Goal: Obtain resource: Obtain resource

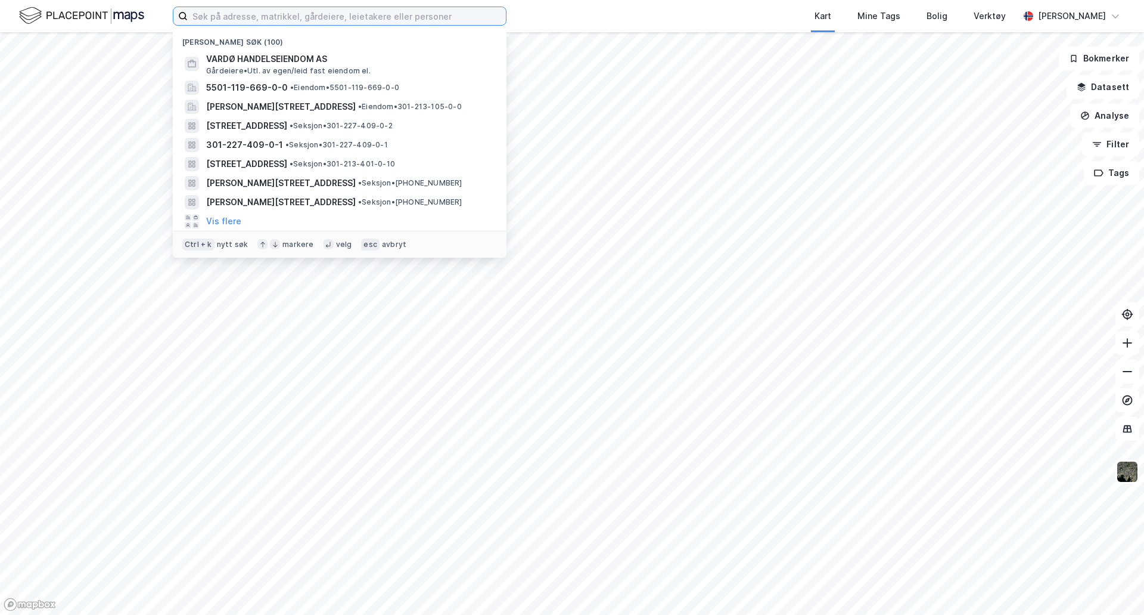
click at [472, 21] on input at bounding box center [347, 16] width 318 height 18
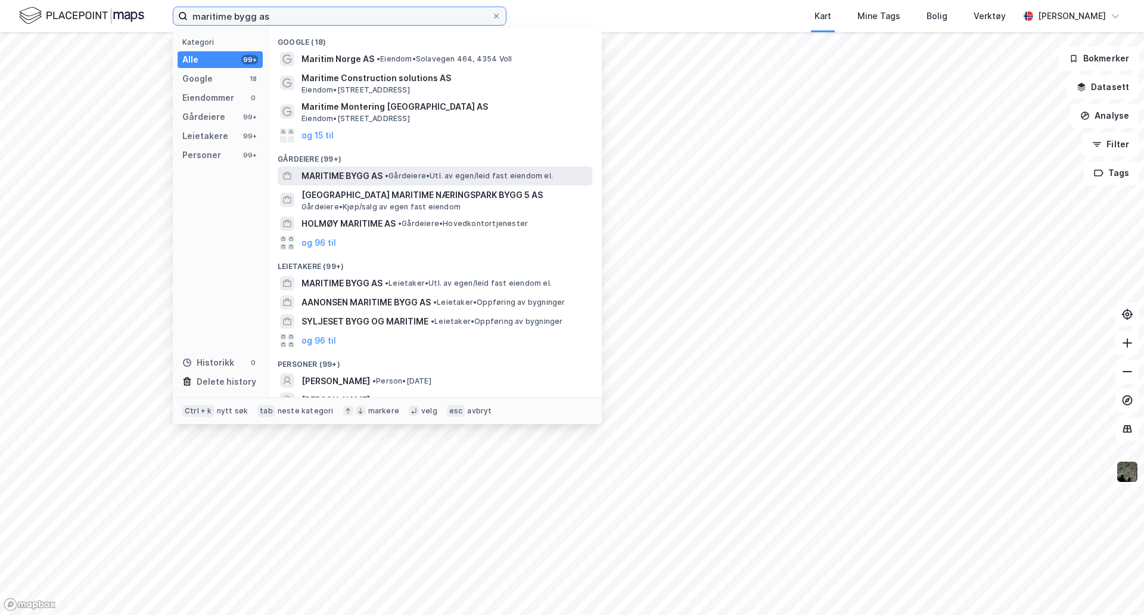
type input "maritime bygg as"
click at [402, 169] on div "MARITIME BYGG AS • Gårdeiere • Utl. av egen/leid fast eiendom el." at bounding box center [446, 176] width 288 height 14
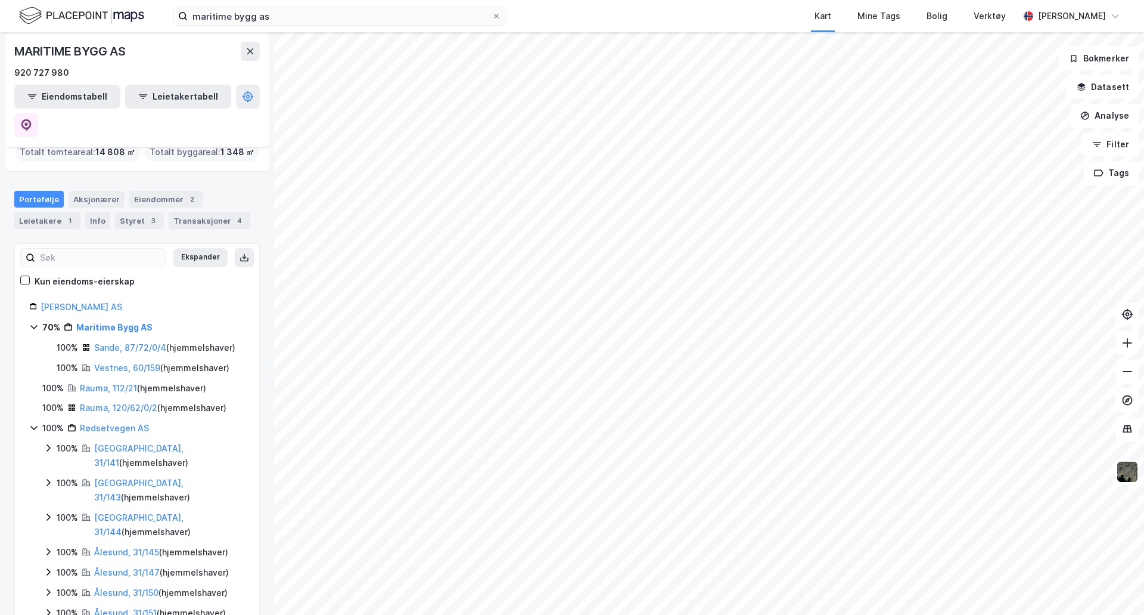
scroll to position [44, 0]
click at [143, 342] on link "Sande, 87/72/0/4" at bounding box center [130, 347] width 72 height 10
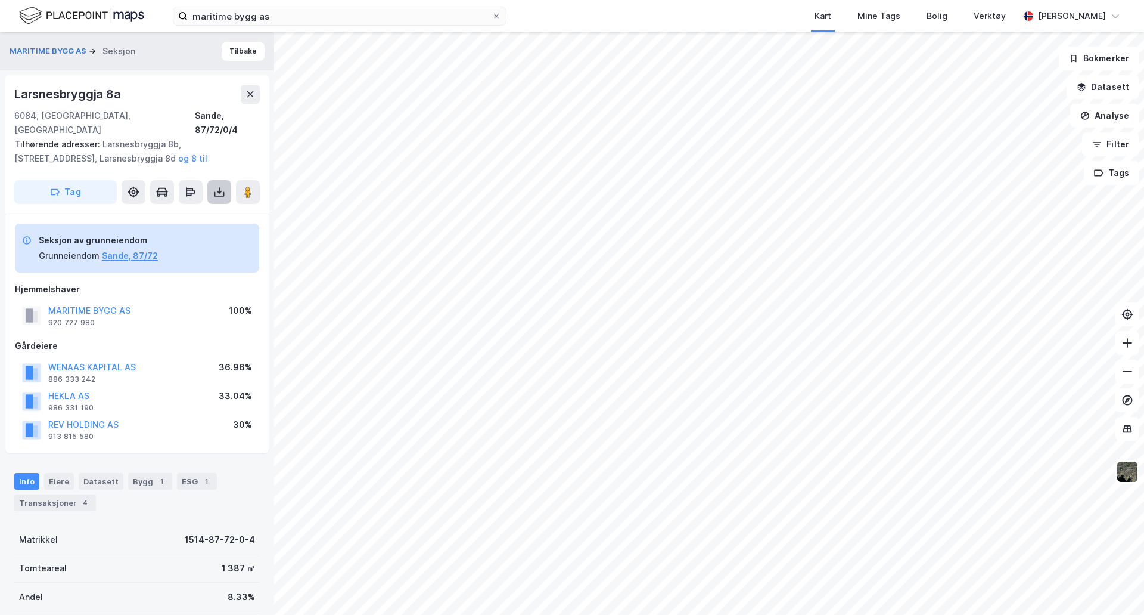
click at [213, 184] on button at bounding box center [219, 192] width 24 height 24
click at [178, 211] on div "Last ned grunnbok" at bounding box center [160, 216] width 69 height 10
drag, startPoint x: 190, startPoint y: 97, endPoint x: 241, endPoint y: 46, distance: 72.1
click at [241, 46] on div "MARITIME BYGG AS Seksjon Tilbake [STREET_ADDRESS], [GEOGRAPHIC_DATA] Sande, 87/…" at bounding box center [137, 323] width 274 height 582
click at [241, 46] on button "Tilbake" at bounding box center [243, 51] width 43 height 19
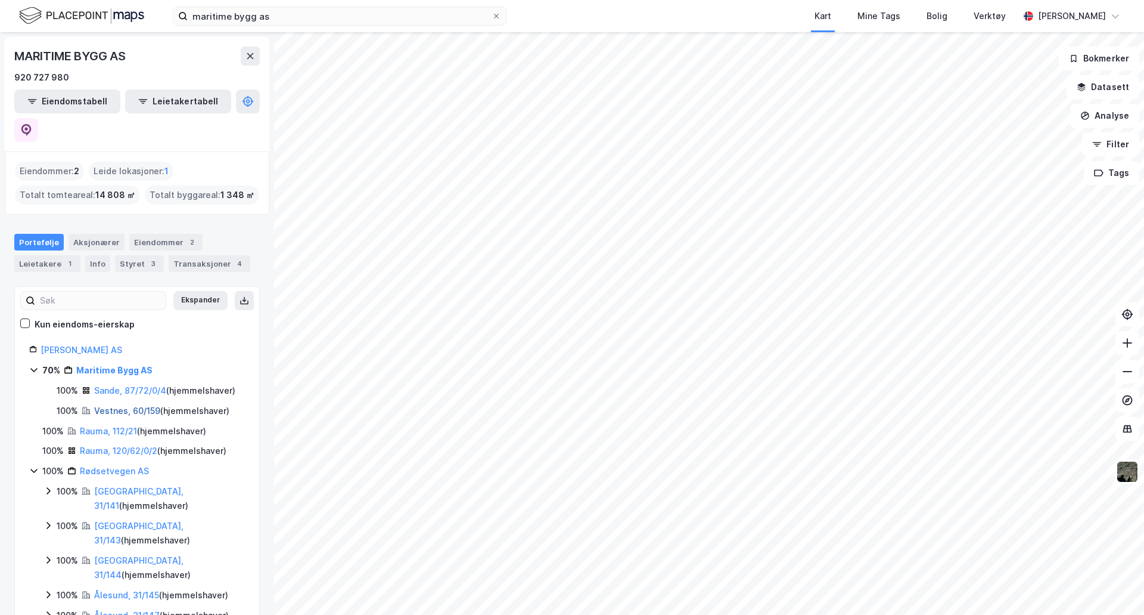
click at [119, 405] on link "Vestnes, 60/159" at bounding box center [127, 410] width 66 height 10
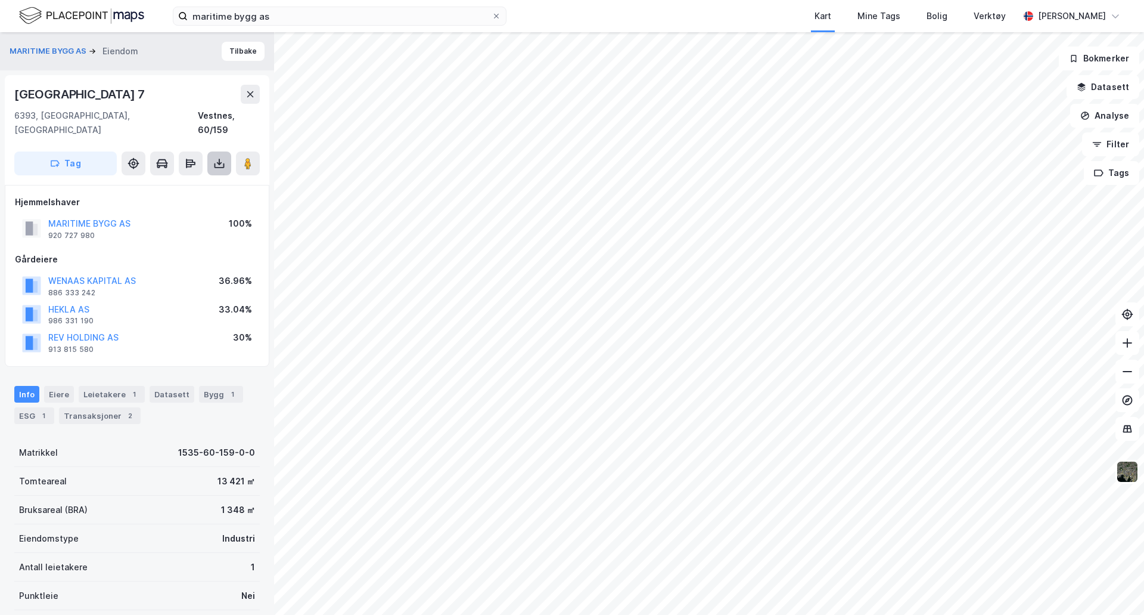
click at [224, 163] on icon at bounding box center [220, 165] width 10 height 5
click at [182, 182] on div "Last ned grunnbok" at bounding box center [160, 187] width 69 height 10
click at [76, 231] on div "920 727 980" at bounding box center [71, 236] width 46 height 10
click at [64, 46] on button "MARITIME BYGG AS" at bounding box center [49, 51] width 79 height 12
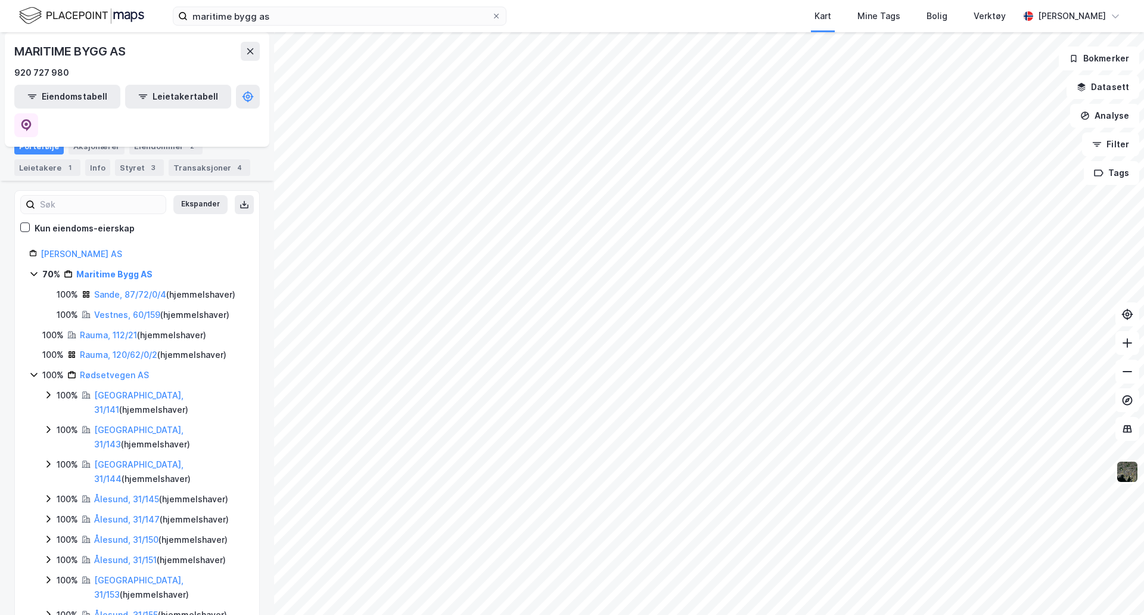
scroll to position [87, 0]
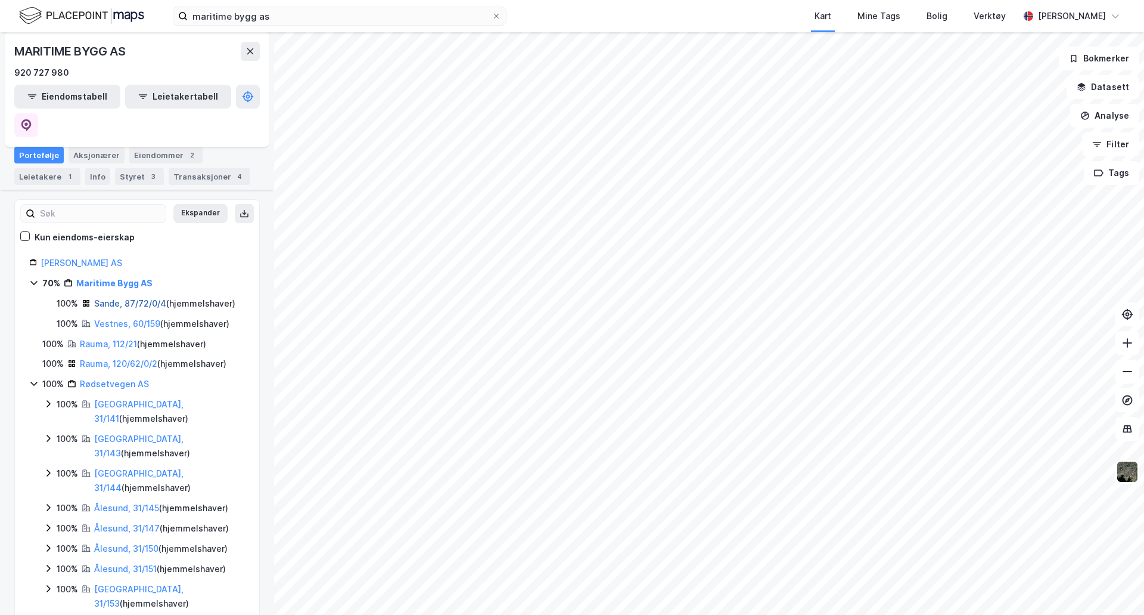
click at [126, 298] on link "Sande, 87/72/0/4" at bounding box center [130, 303] width 72 height 10
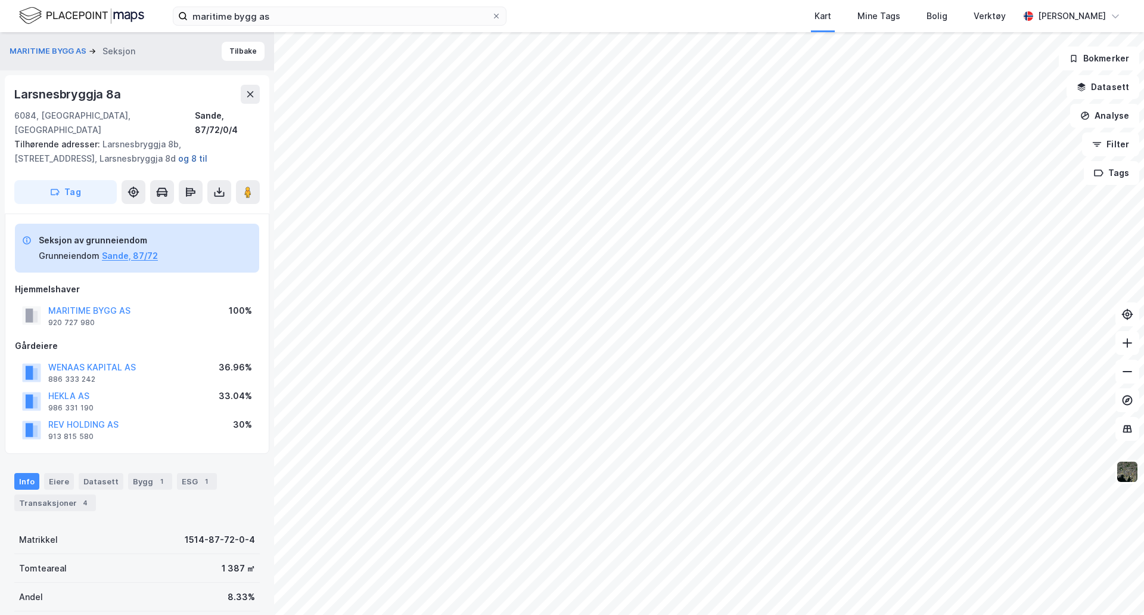
click at [0, 0] on button "og 8 til" at bounding box center [0, 0] width 0 height 0
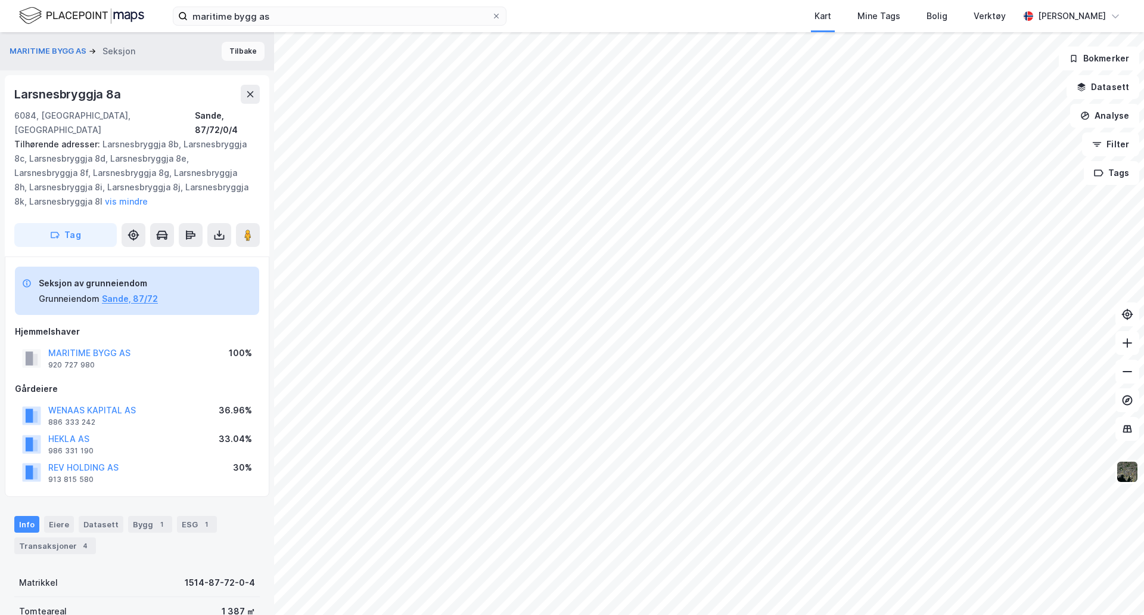
click at [241, 54] on button "Tilbake" at bounding box center [243, 51] width 43 height 19
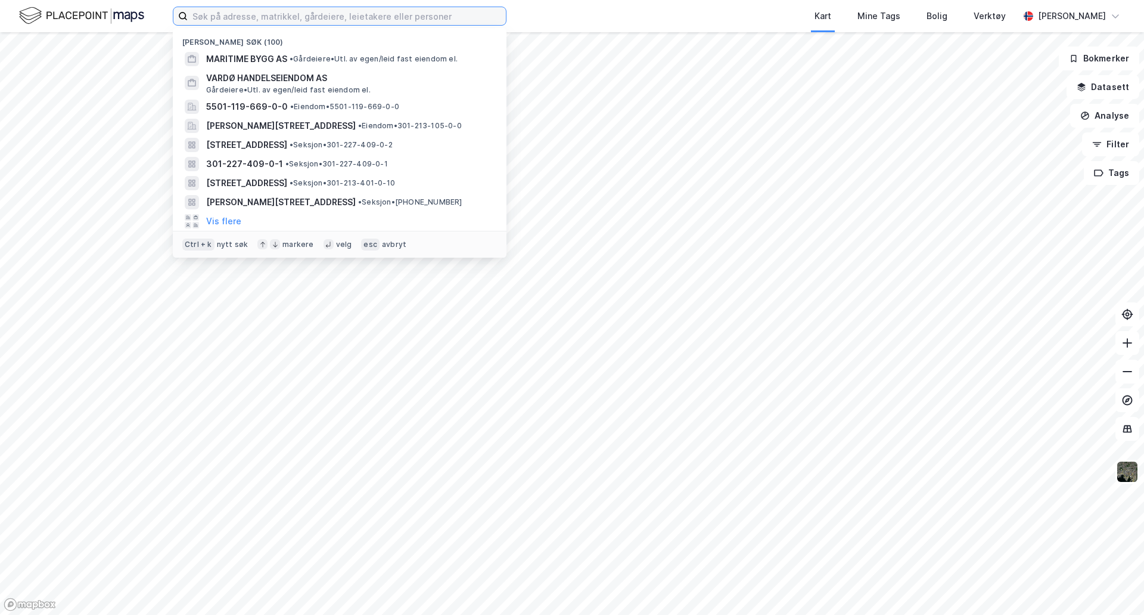
click at [335, 15] on input at bounding box center [347, 16] width 318 height 18
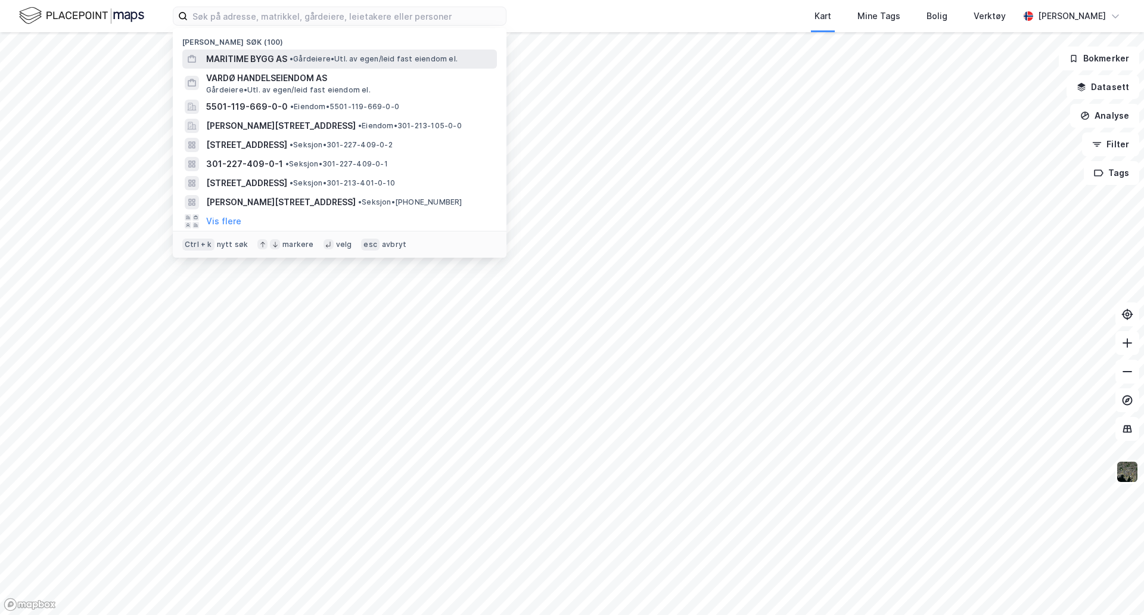
click at [255, 55] on span "MARITIME BYGG AS" at bounding box center [246, 59] width 81 height 14
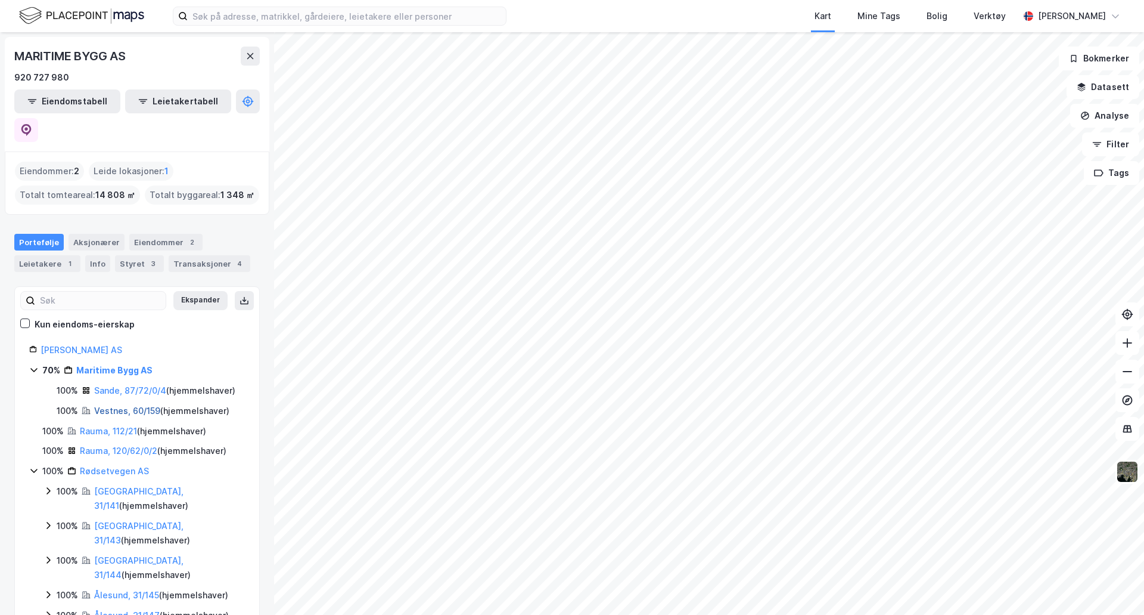
click at [118, 405] on link "Vestnes, 60/159" at bounding box center [127, 410] width 66 height 10
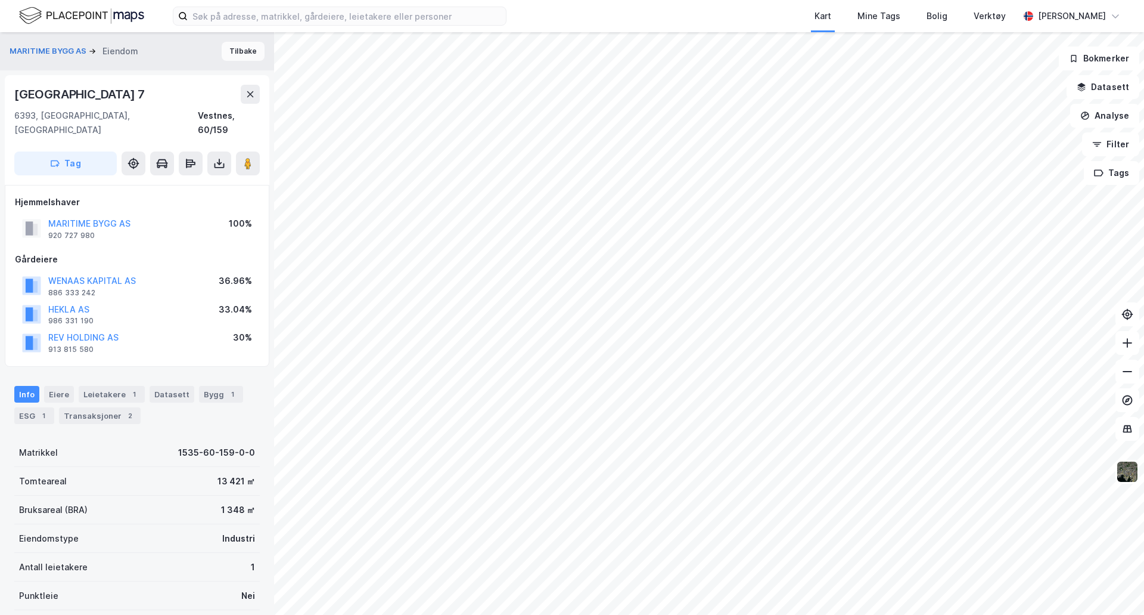
click at [234, 51] on button "Tilbake" at bounding box center [243, 51] width 43 height 19
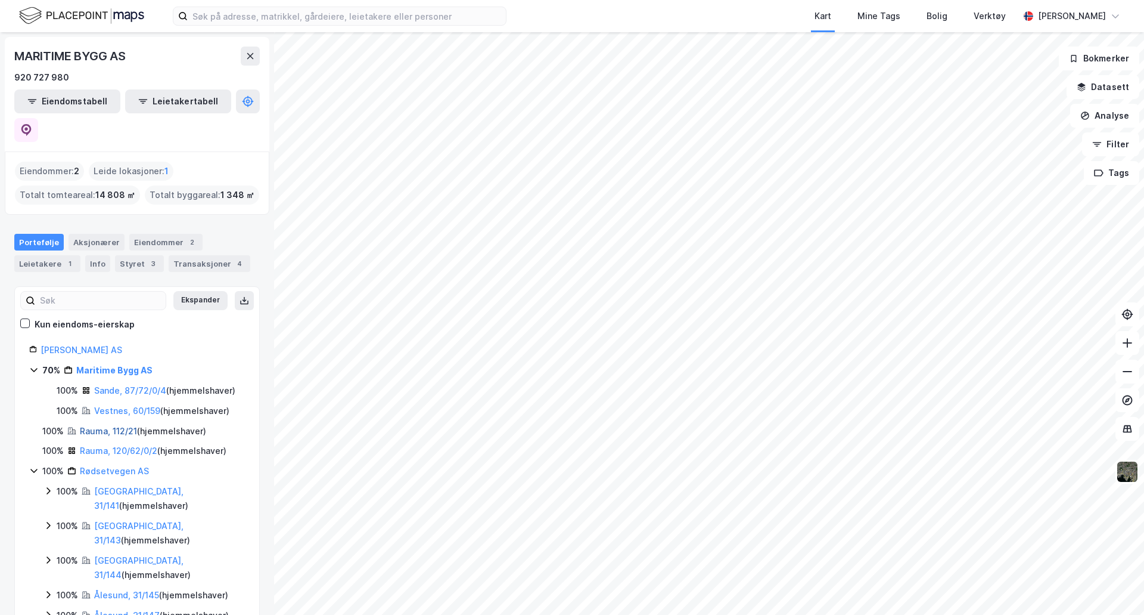
click at [104, 426] on link "Rauma, 112/21" at bounding box center [108, 431] width 57 height 10
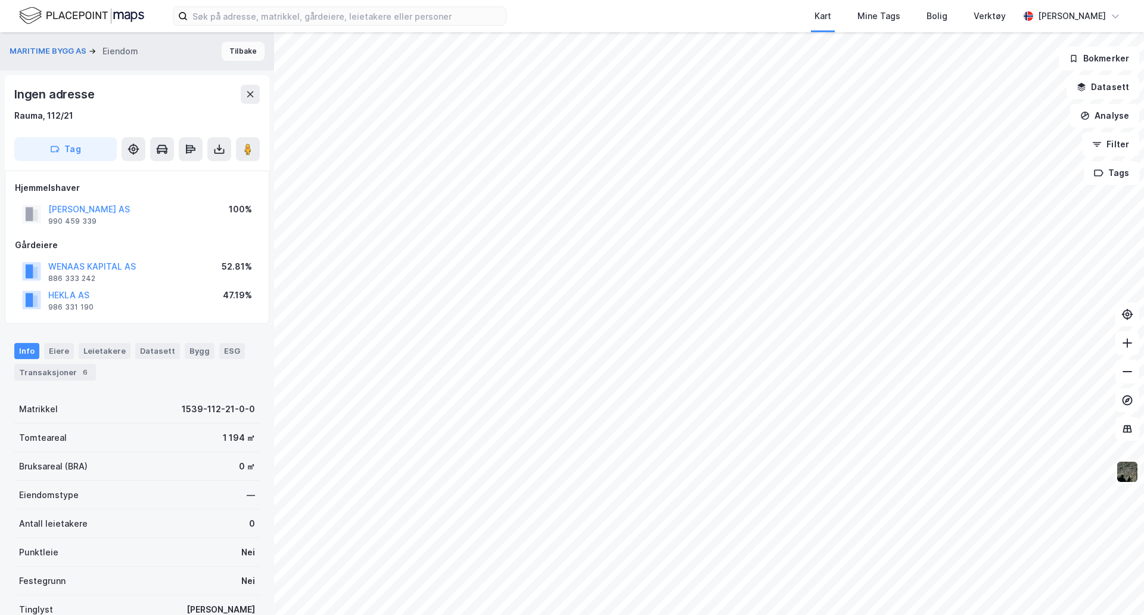
click at [230, 55] on button "Tilbake" at bounding box center [243, 51] width 43 height 19
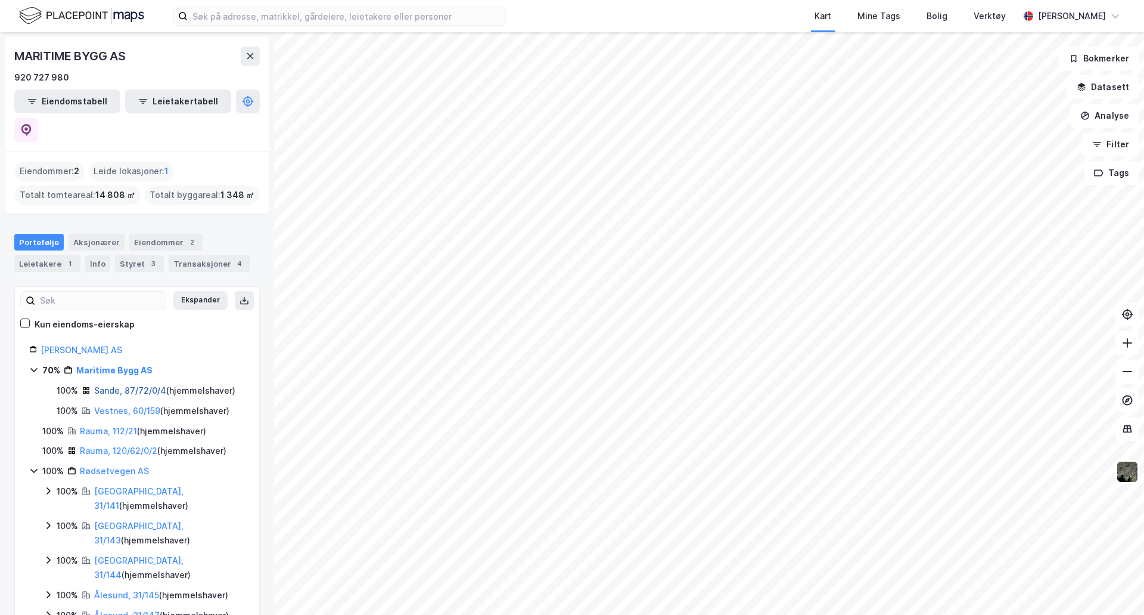
click at [140, 385] on link "Sande, 87/72/0/4" at bounding box center [130, 390] width 72 height 10
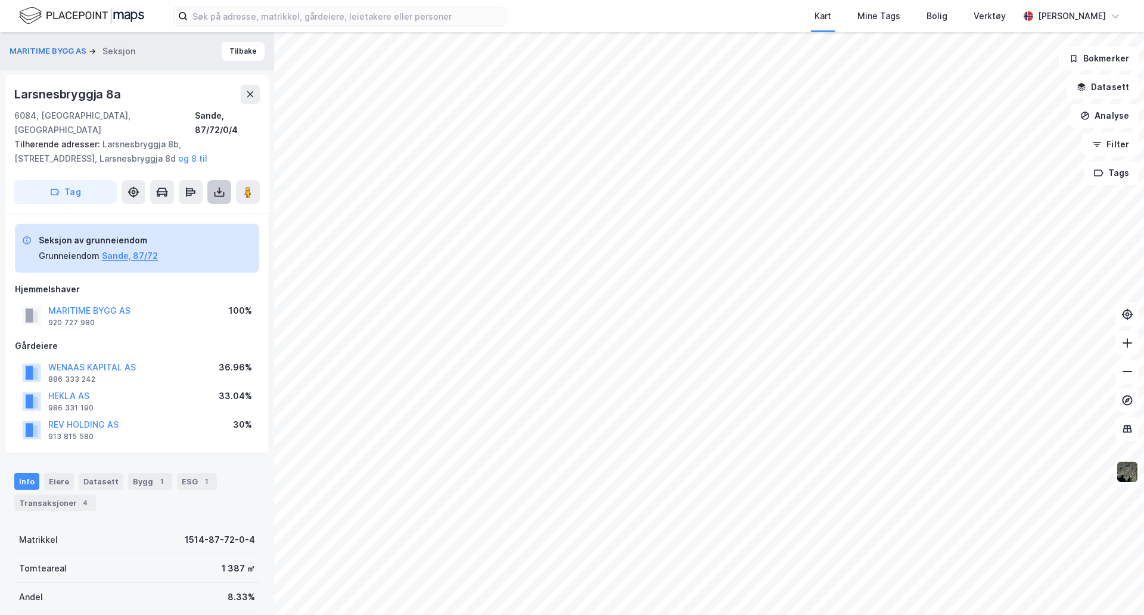
click at [218, 186] on icon at bounding box center [219, 192] width 12 height 12
click at [181, 211] on div "Last ned grunnbok" at bounding box center [160, 216] width 69 height 10
